Goal: Transaction & Acquisition: Register for event/course

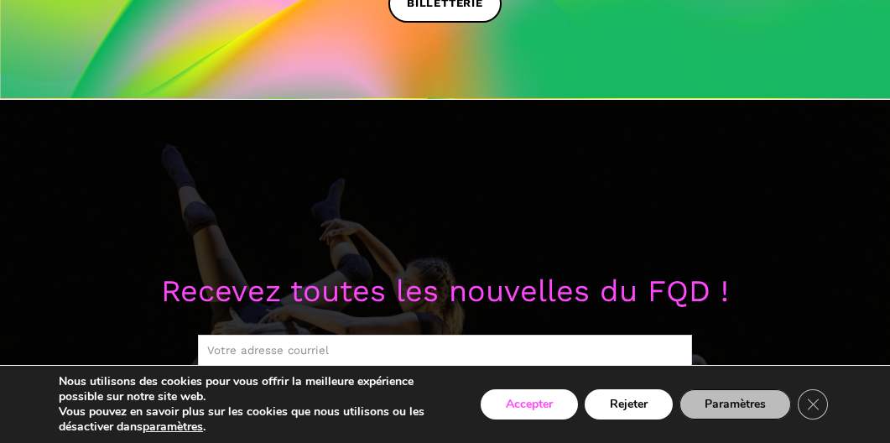
click at [508, 409] on button "Accepter" at bounding box center [529, 404] width 97 height 30
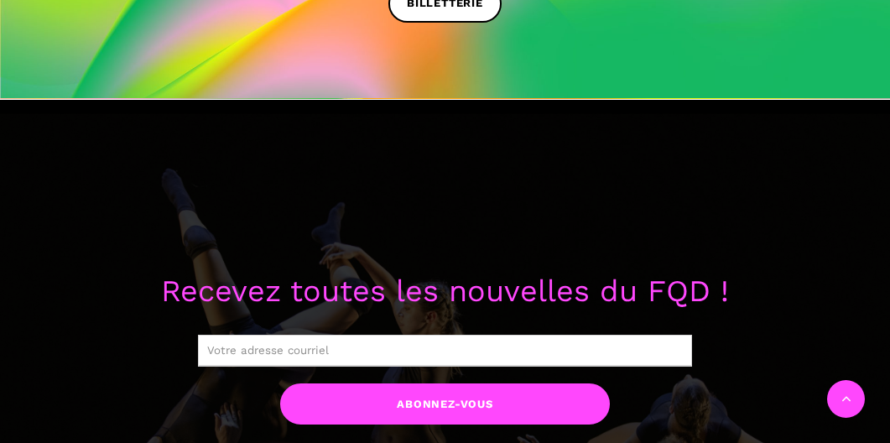
scroll to position [876, 0]
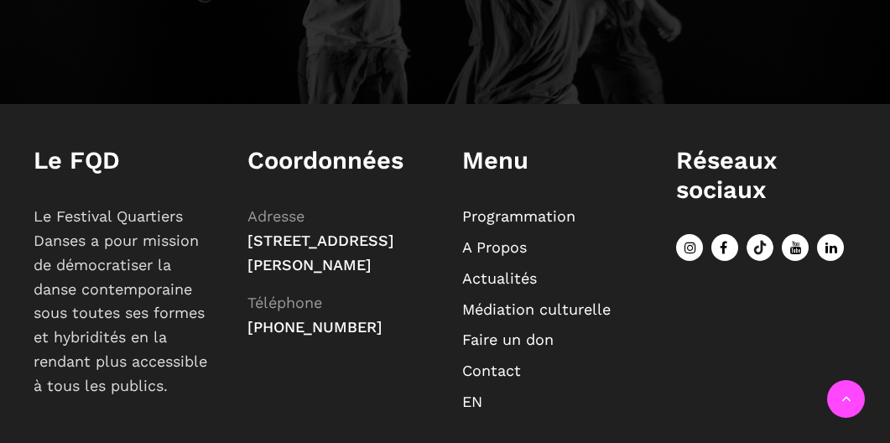
scroll to position [1990, 0]
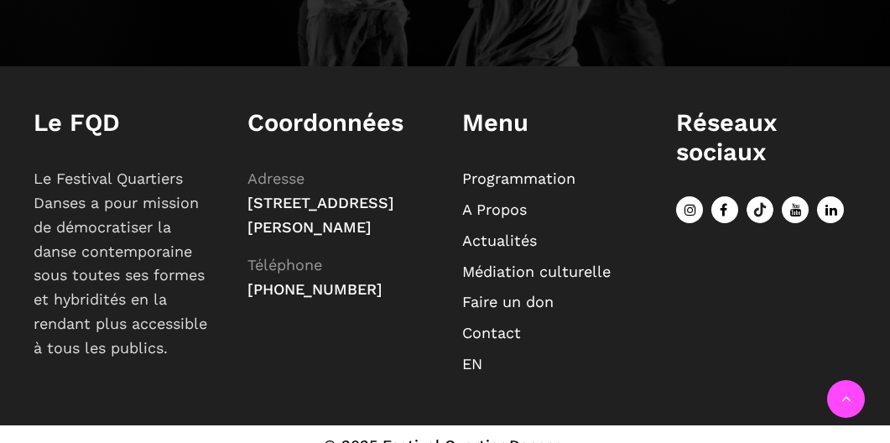
click at [535, 174] on link "Programmation" at bounding box center [518, 179] width 113 height 18
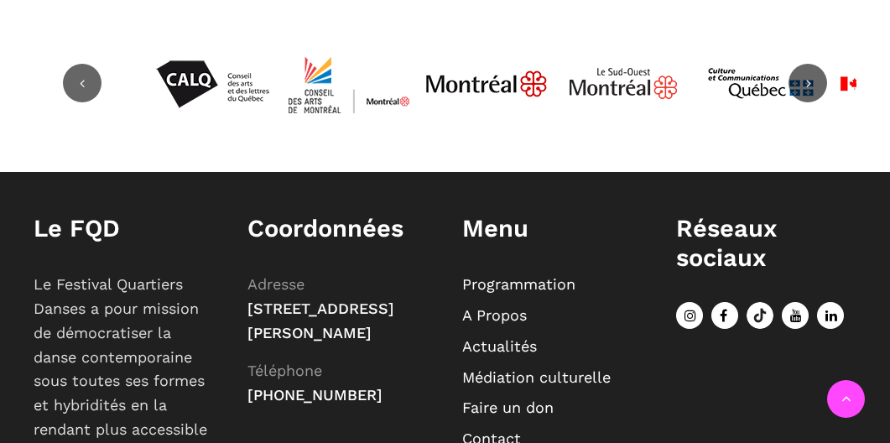
scroll to position [5535, 0]
